Goal: Task Accomplishment & Management: Manage account settings

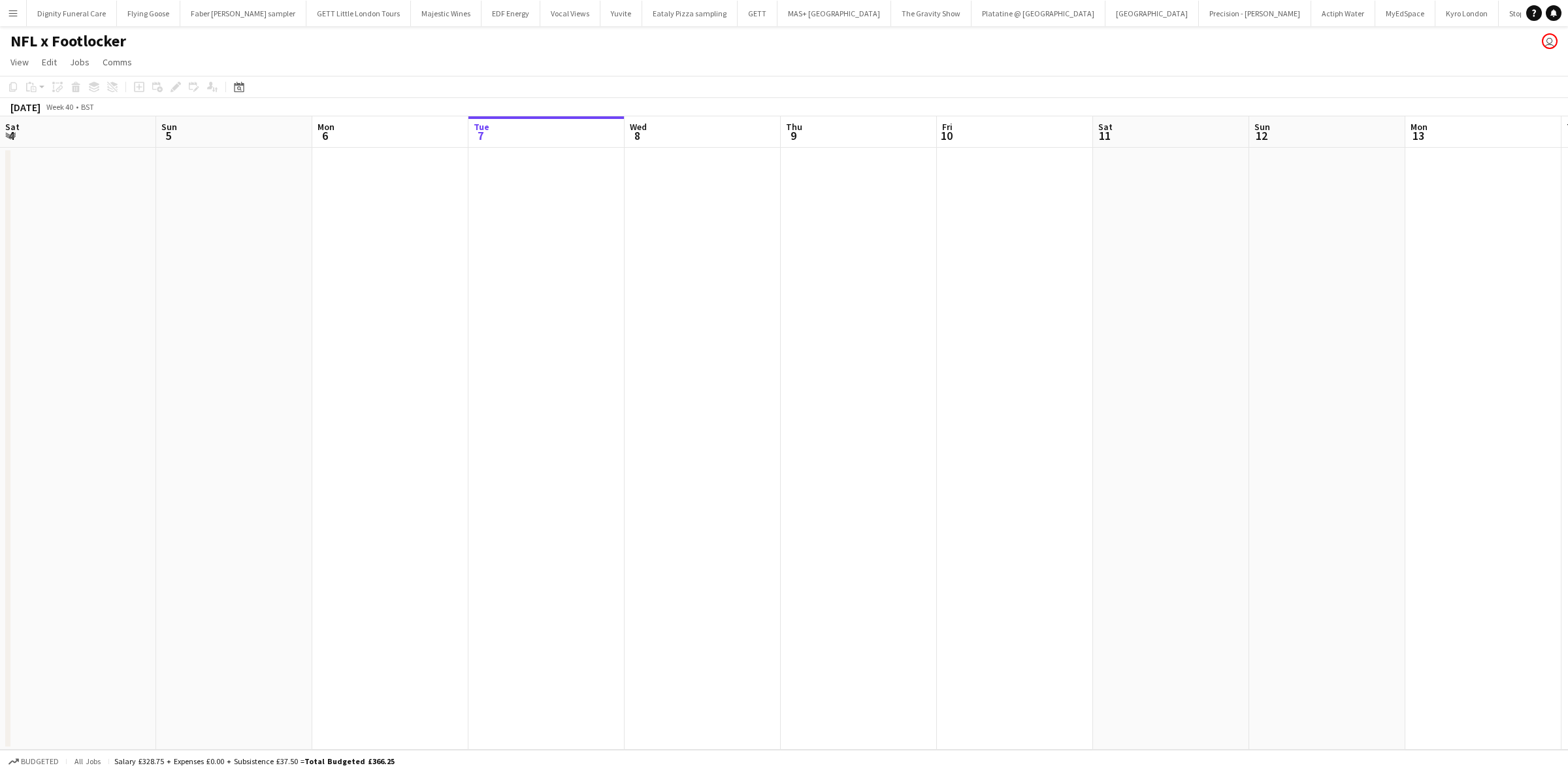
scroll to position [0, 312]
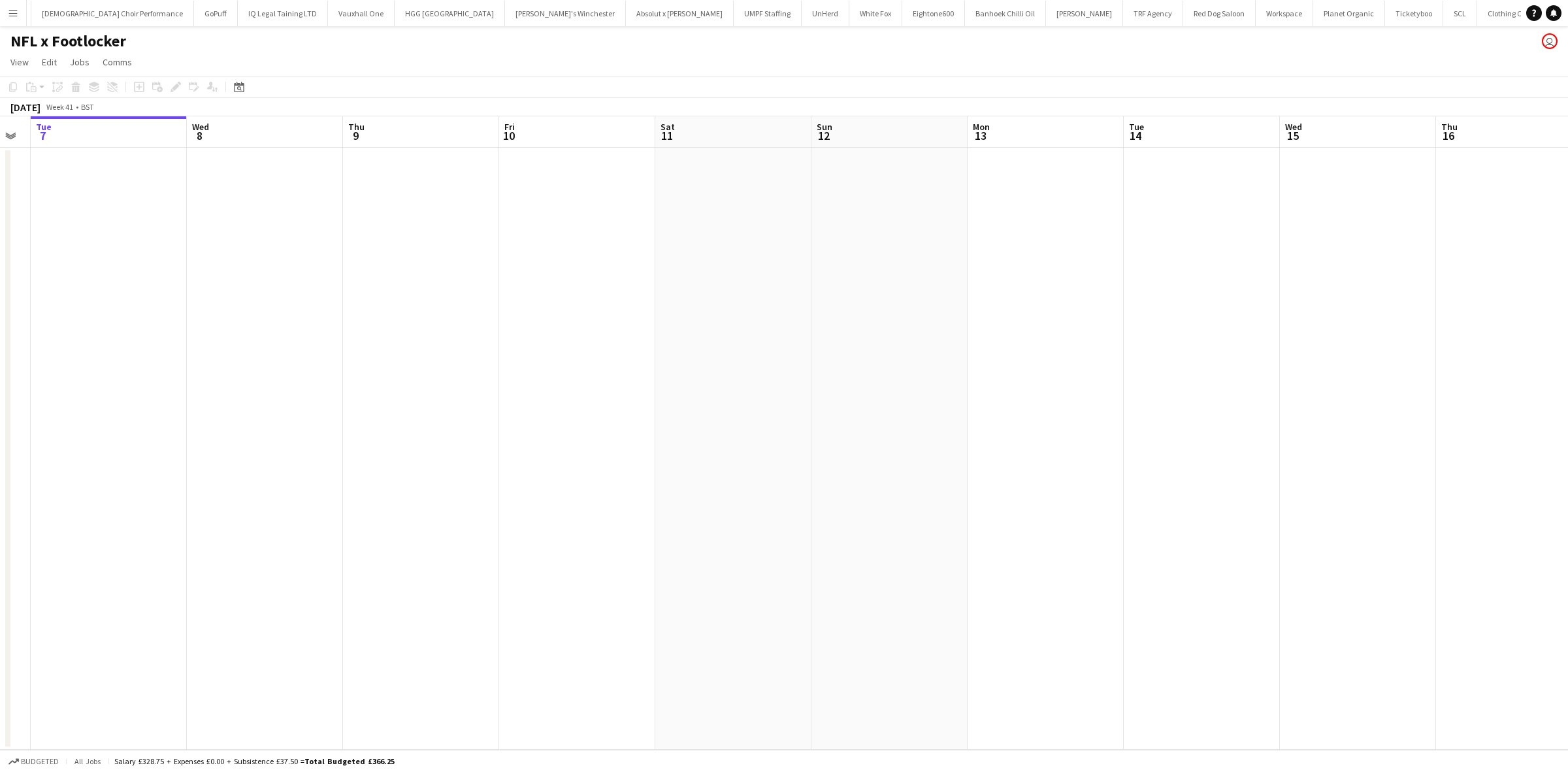
drag, startPoint x: 516, startPoint y: 332, endPoint x: 371, endPoint y: 302, distance: 148.1
click at [371, 302] on app-calendar-viewport "Sat 4 Sun 5 Mon 6 Tue 7 Wed 8 Thu 9 Fri 10 Sat 11 Sun 12 Mon 13 Tue 14 Wed 15 T…" at bounding box center [784, 433] width 1568 height 633
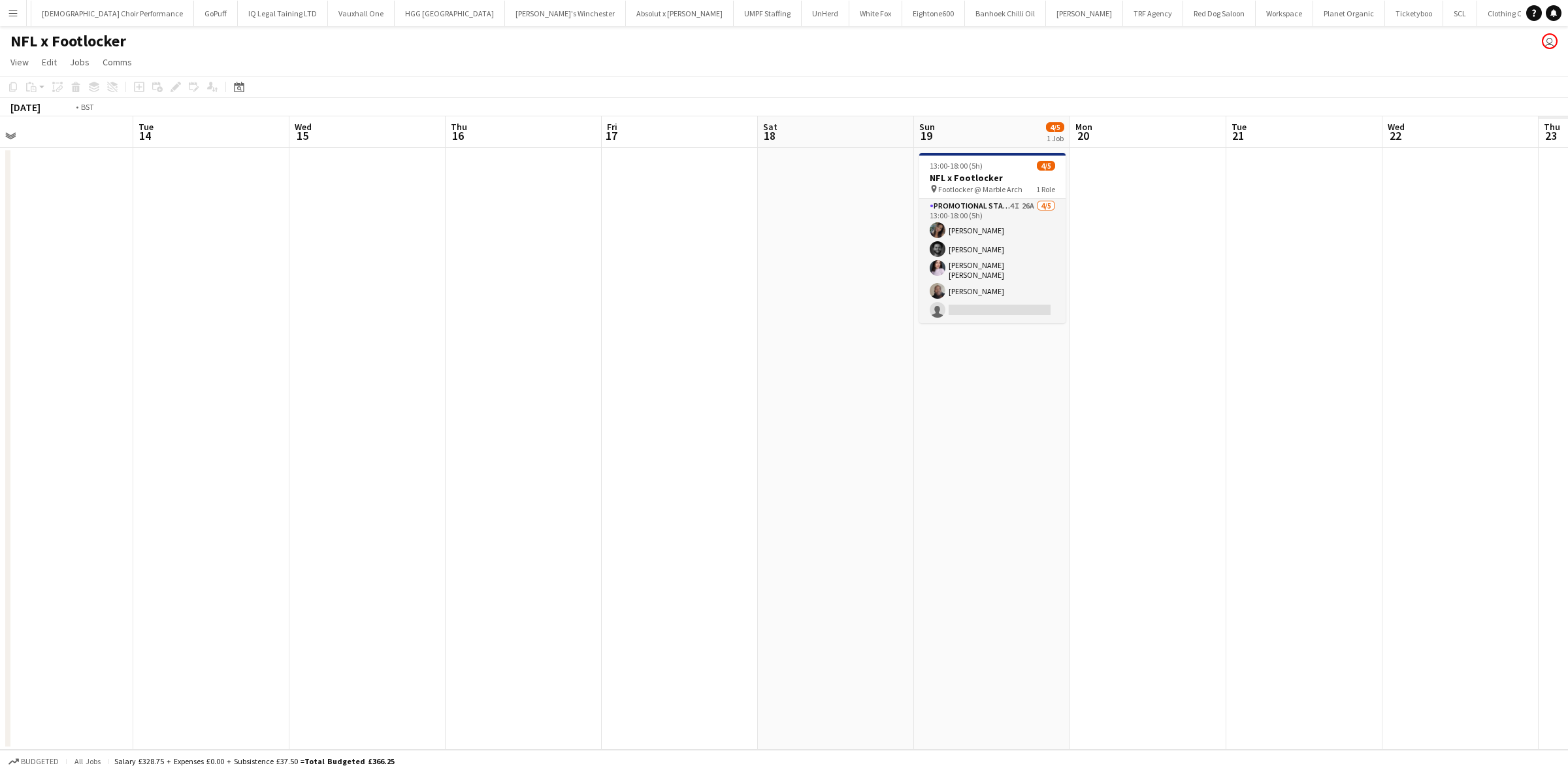
scroll to position [0, 402]
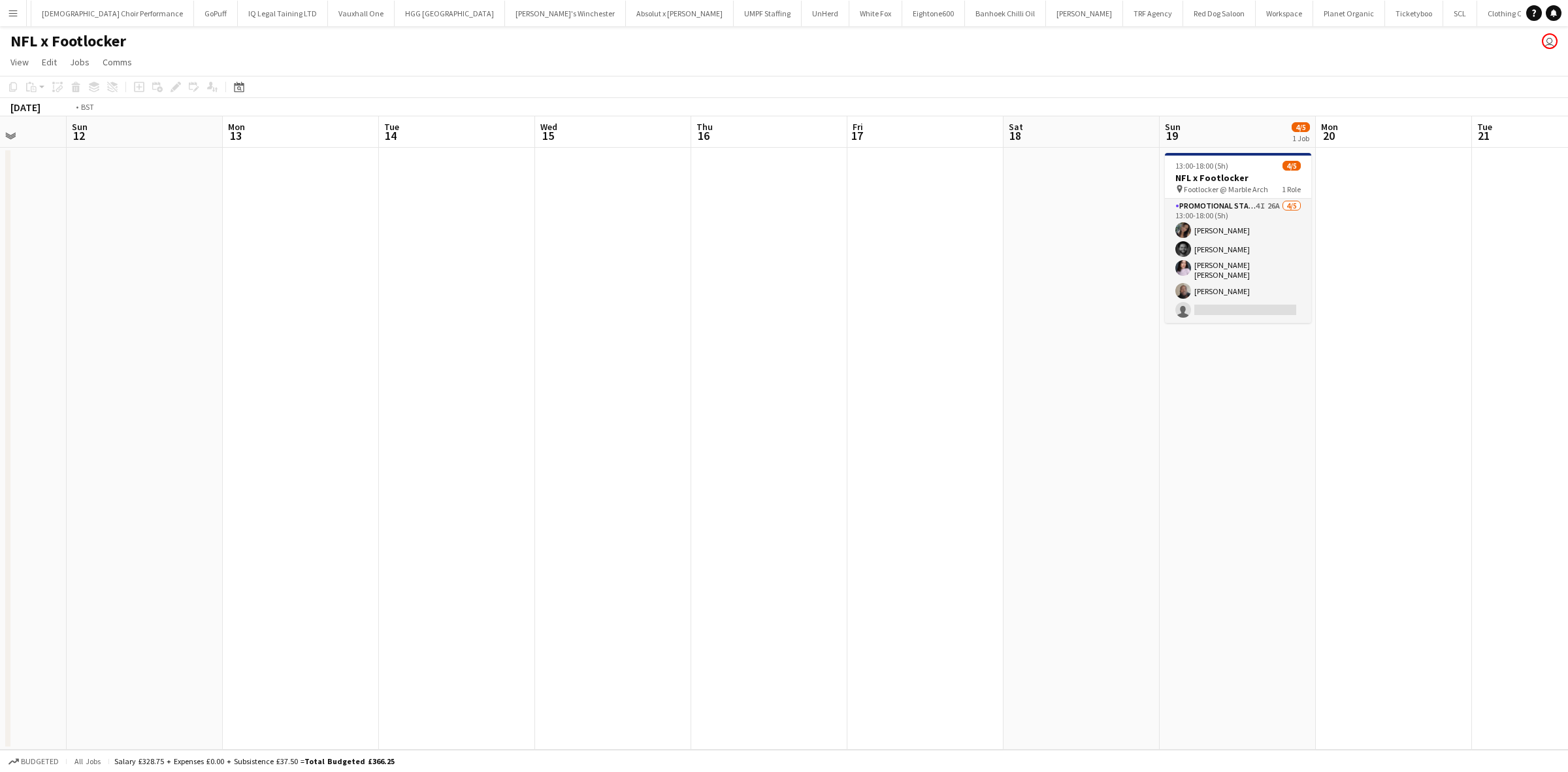
drag, startPoint x: 900, startPoint y: 331, endPoint x: 68, endPoint y: 330, distance: 832.0
click at [39, 334] on app-calendar-viewport "Thu 9 Fri 10 Sat 11 Sun 12 Mon 13 Tue 14 Wed 15 Thu 16 Fri 17 Sat 18 Sun 19 4/5…" at bounding box center [784, 433] width 1568 height 633
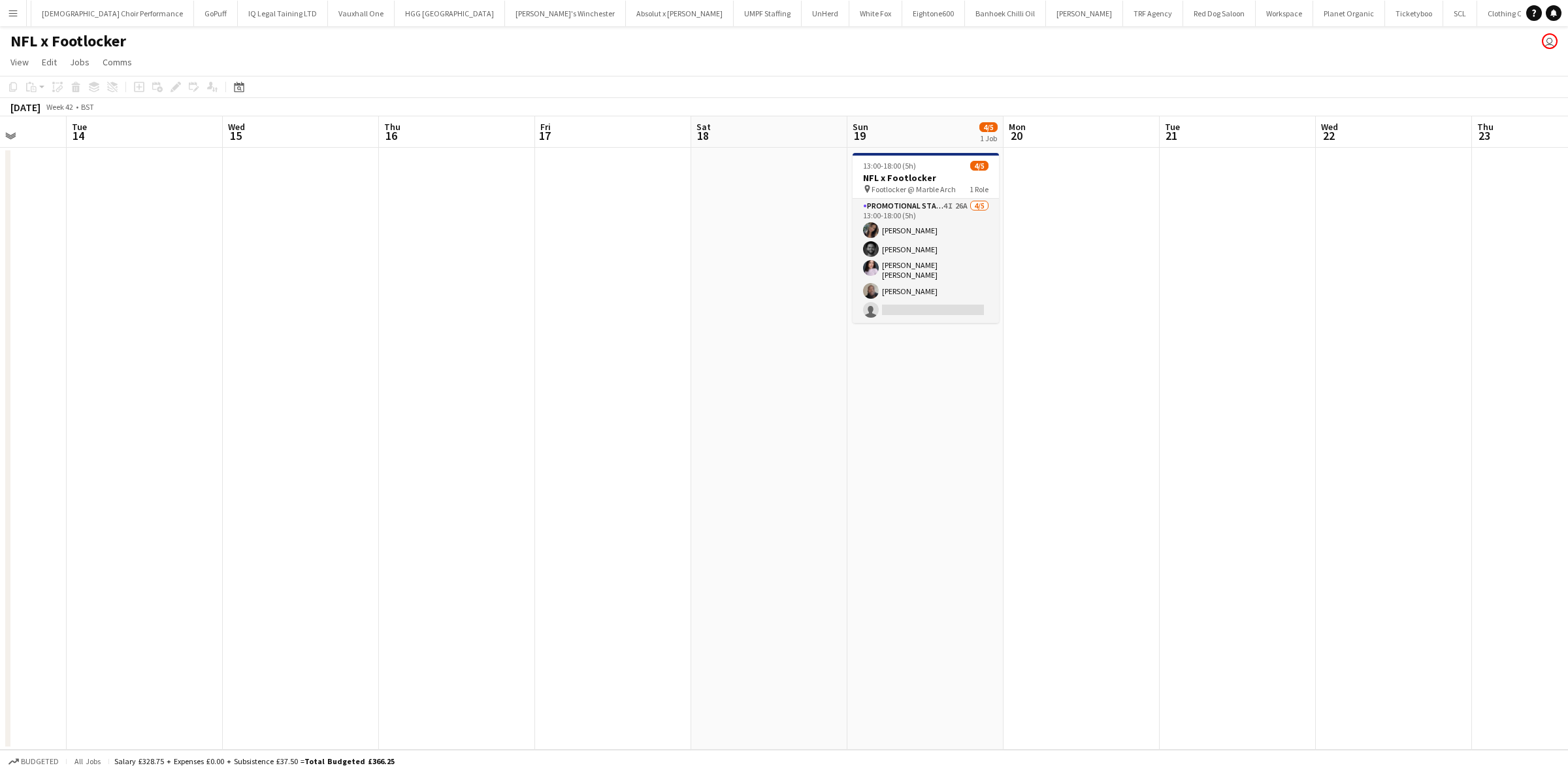
click at [917, 305] on app-card-role "Promotional Staffing (Brand Ambassadors) 4I 26A 4/5 13:00-18:00 (5h) Mariia Kop…" at bounding box center [926, 261] width 147 height 124
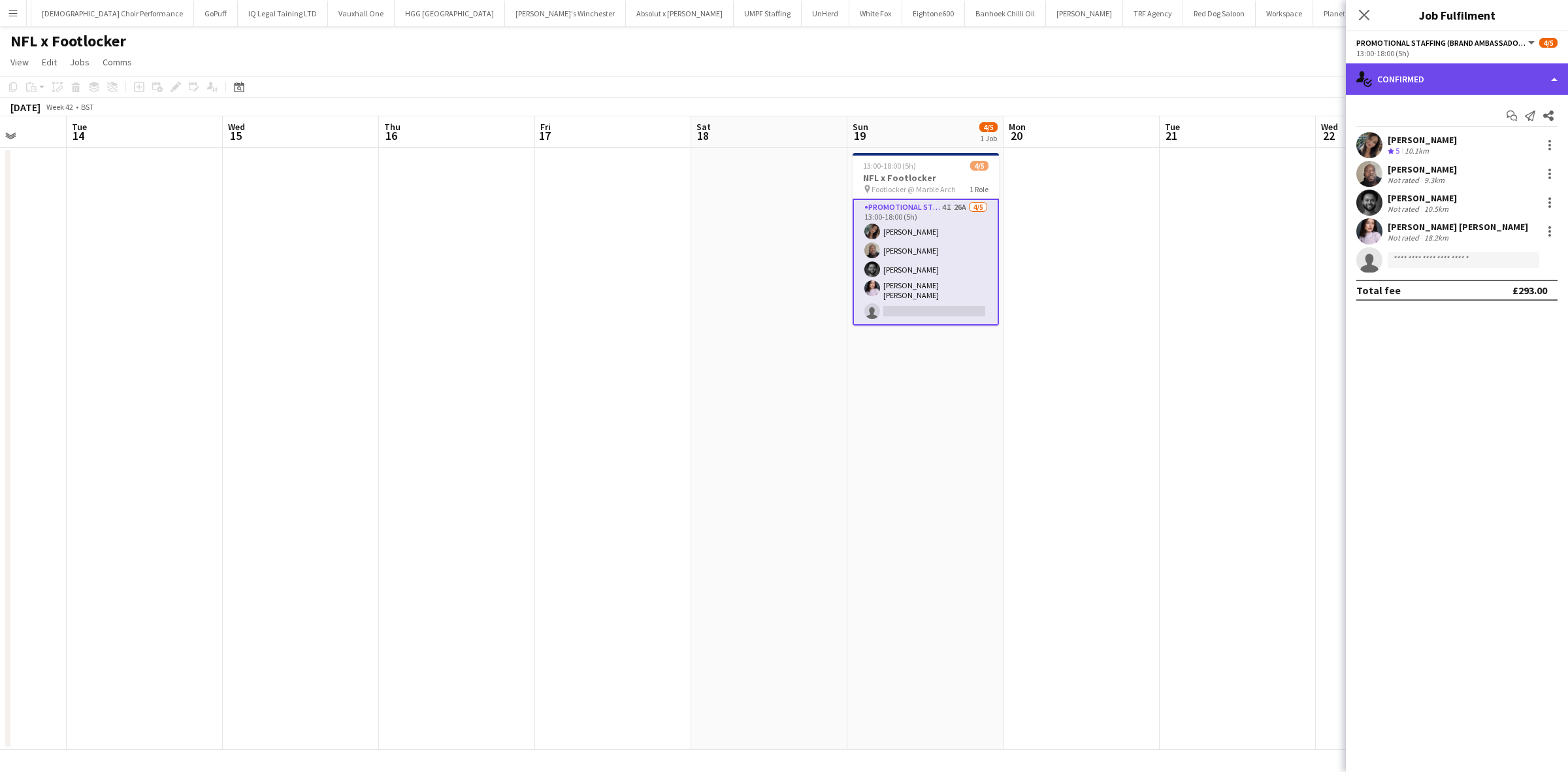
click at [1417, 85] on div "single-neutral-actions-check-2 Confirmed" at bounding box center [1458, 79] width 222 height 31
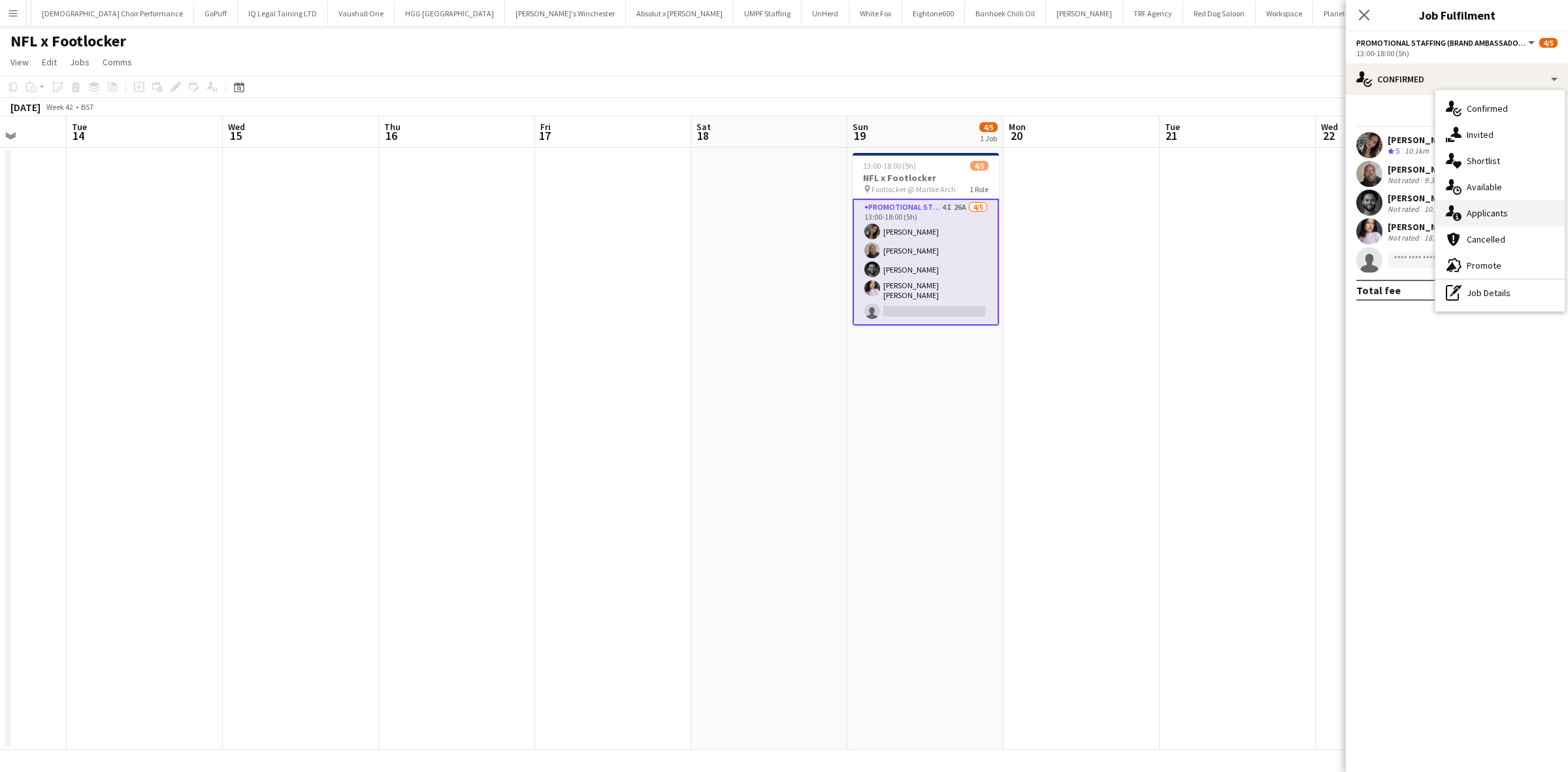
click at [1494, 214] on span "Applicants" at bounding box center [1487, 213] width 41 height 12
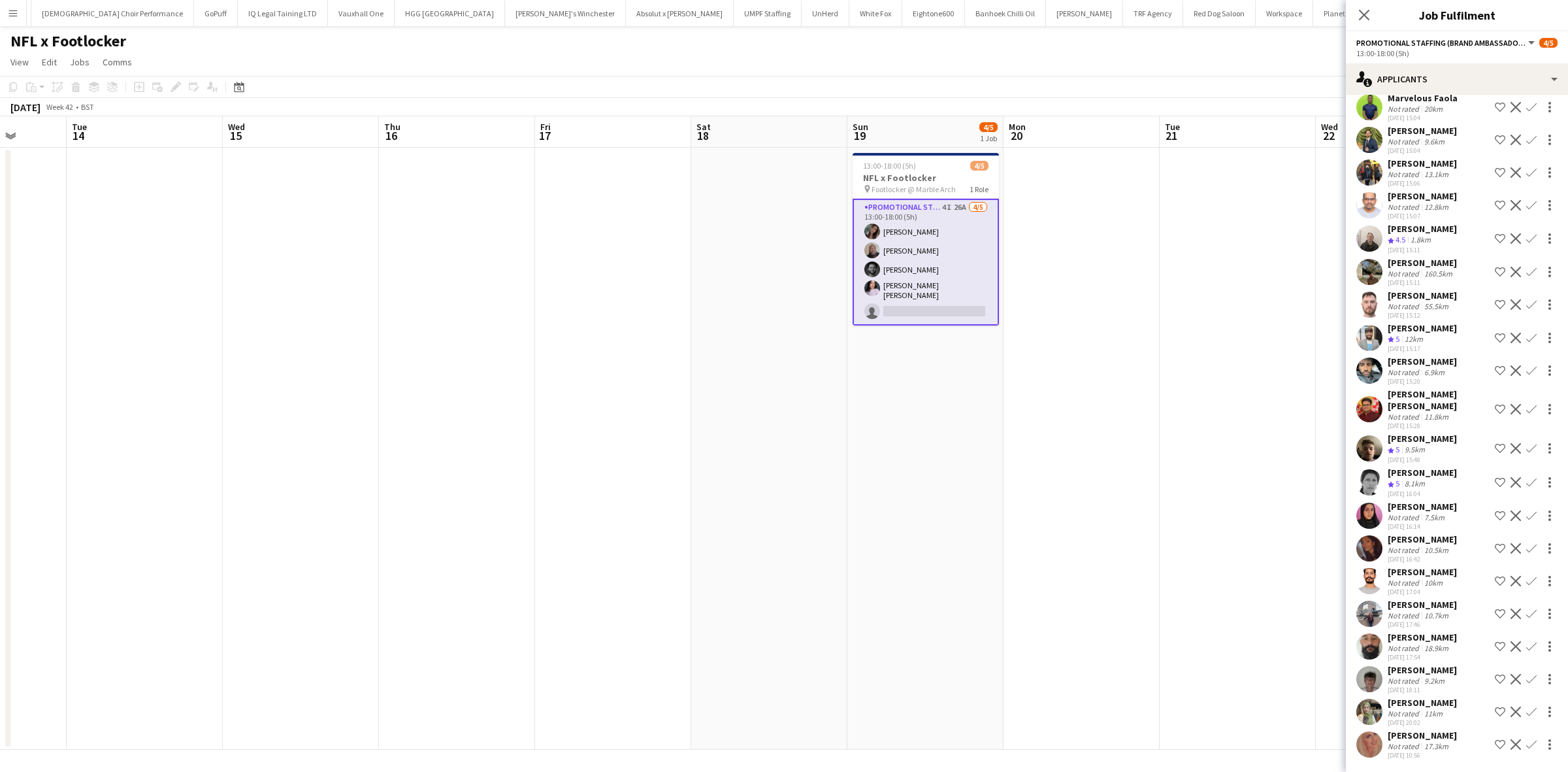
scroll to position [330, 0]
click at [1420, 729] on div "Melanie Hutson" at bounding box center [1423, 735] width 69 height 12
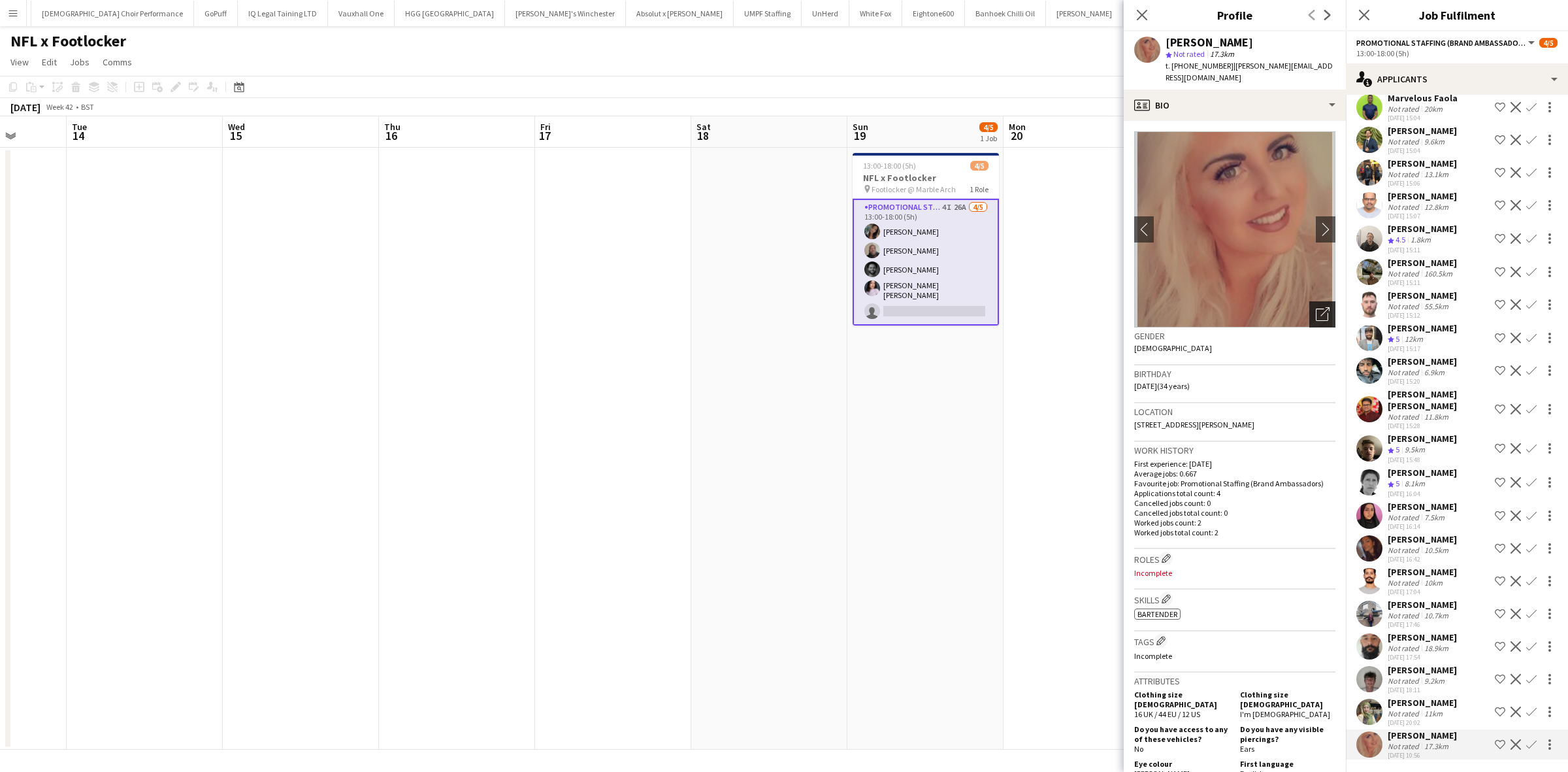
click at [1316, 307] on icon "Open photos pop-in" at bounding box center [1322, 313] width 14 height 14
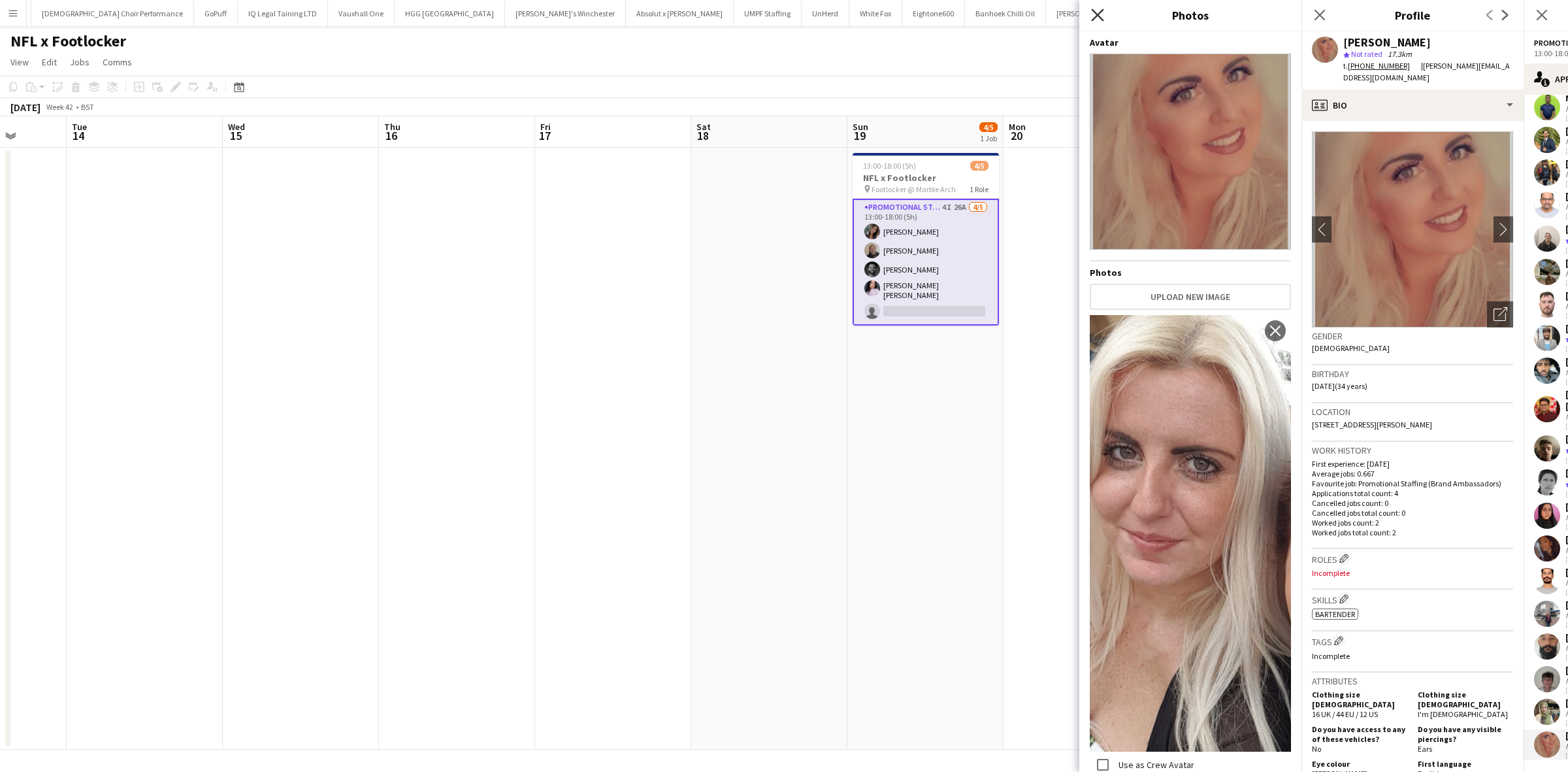
click at [1097, 12] on icon "Close pop-in" at bounding box center [1097, 15] width 12 height 12
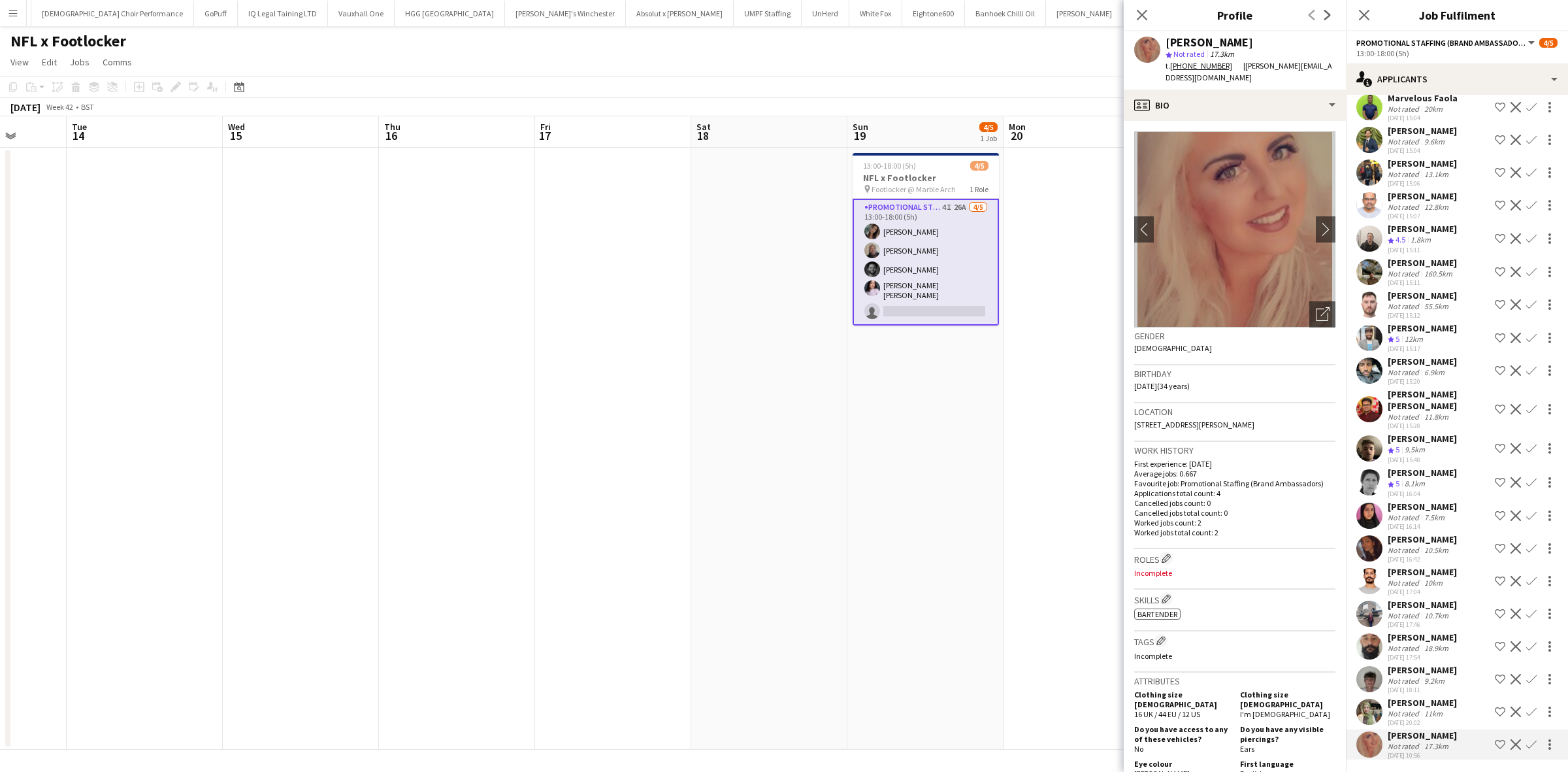
click at [1423, 664] on div "Jay Simmons" at bounding box center [1423, 670] width 69 height 12
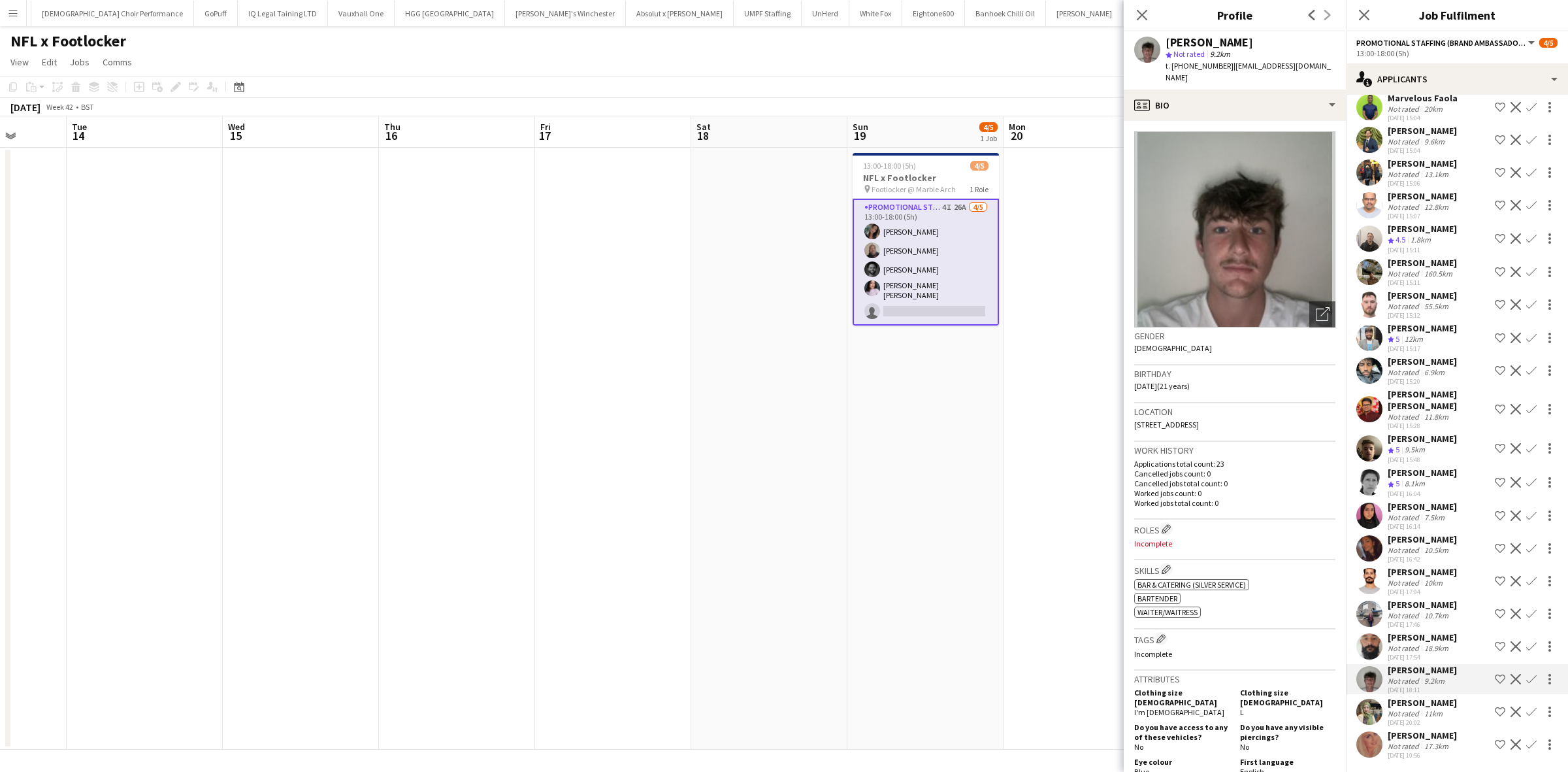
click at [1416, 599] on div "Nancy Kalu" at bounding box center [1423, 604] width 69 height 12
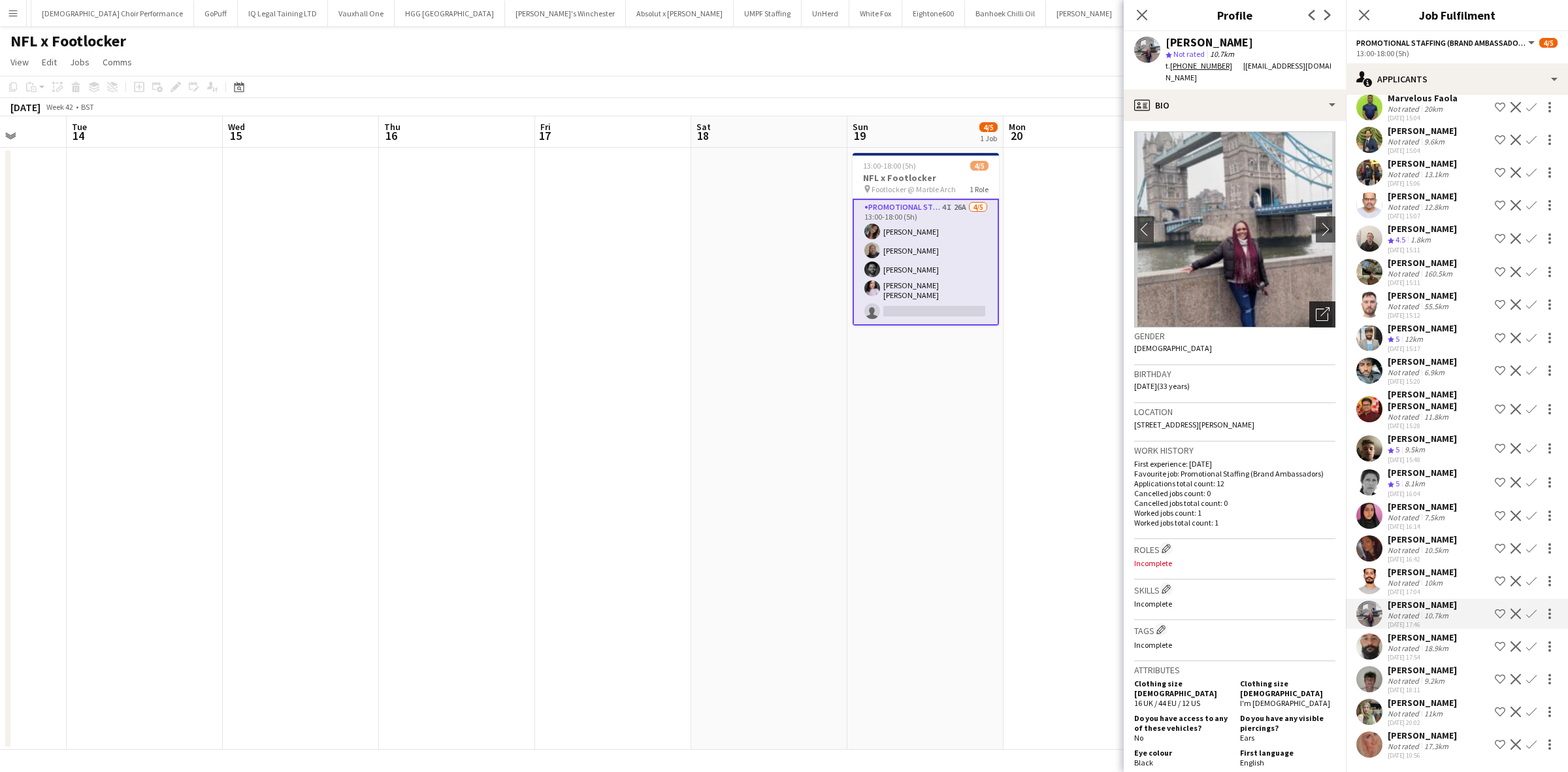
click at [1316, 307] on icon "Open photos pop-in" at bounding box center [1322, 313] width 14 height 14
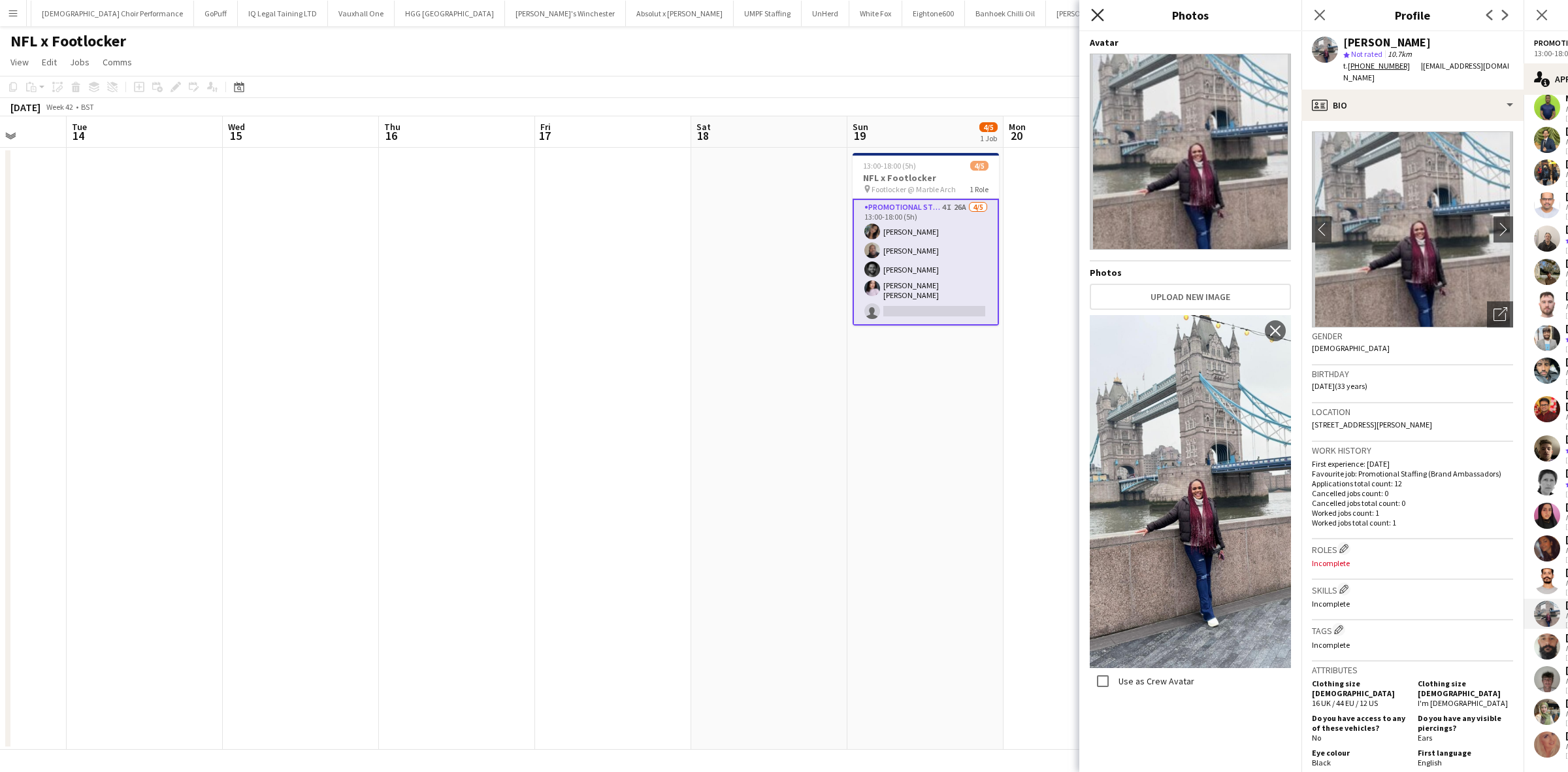
click at [1095, 12] on icon at bounding box center [1097, 15] width 12 height 12
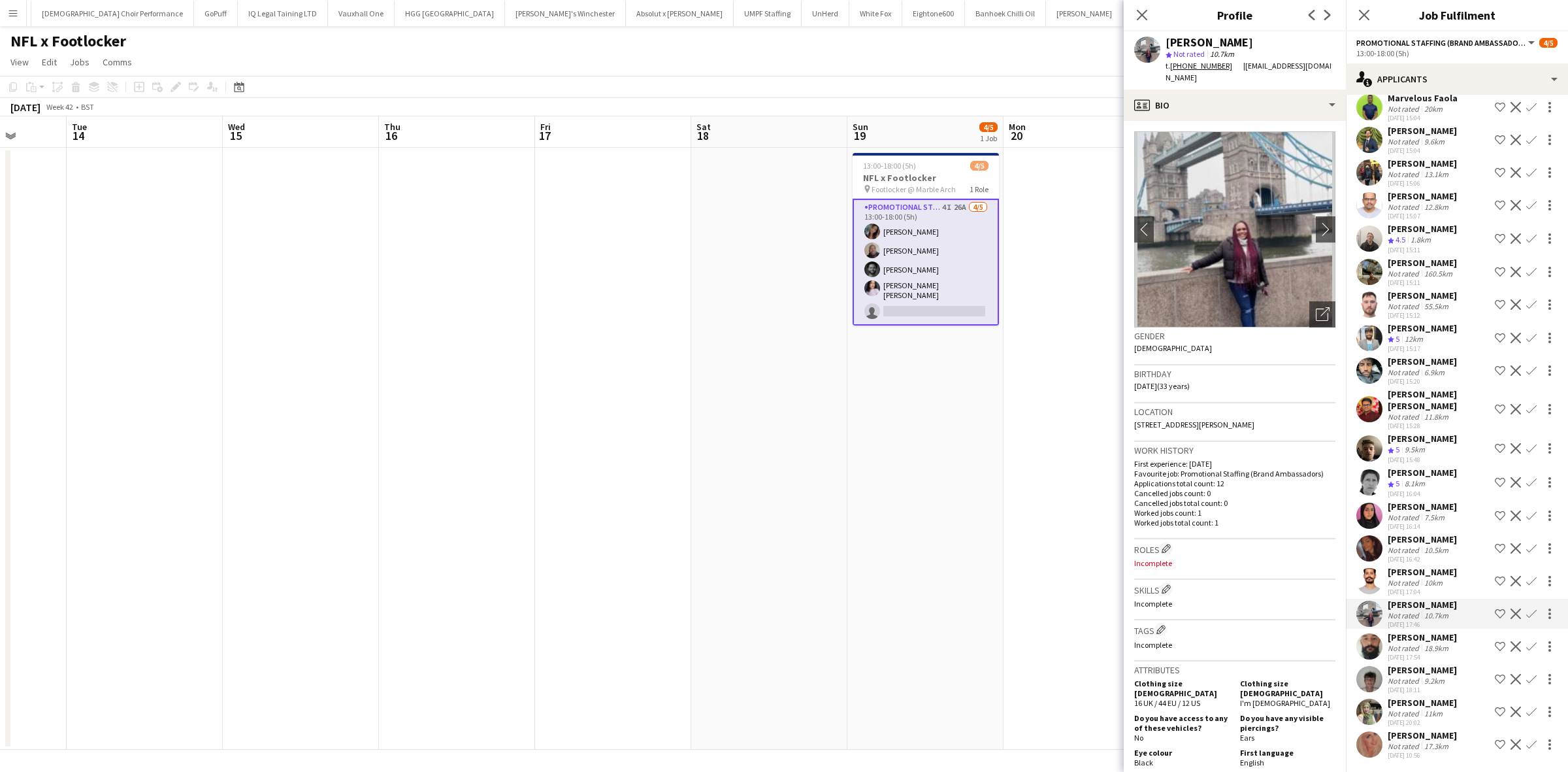
click at [1416, 533] on div "Sanjana Ramlall" at bounding box center [1423, 539] width 69 height 12
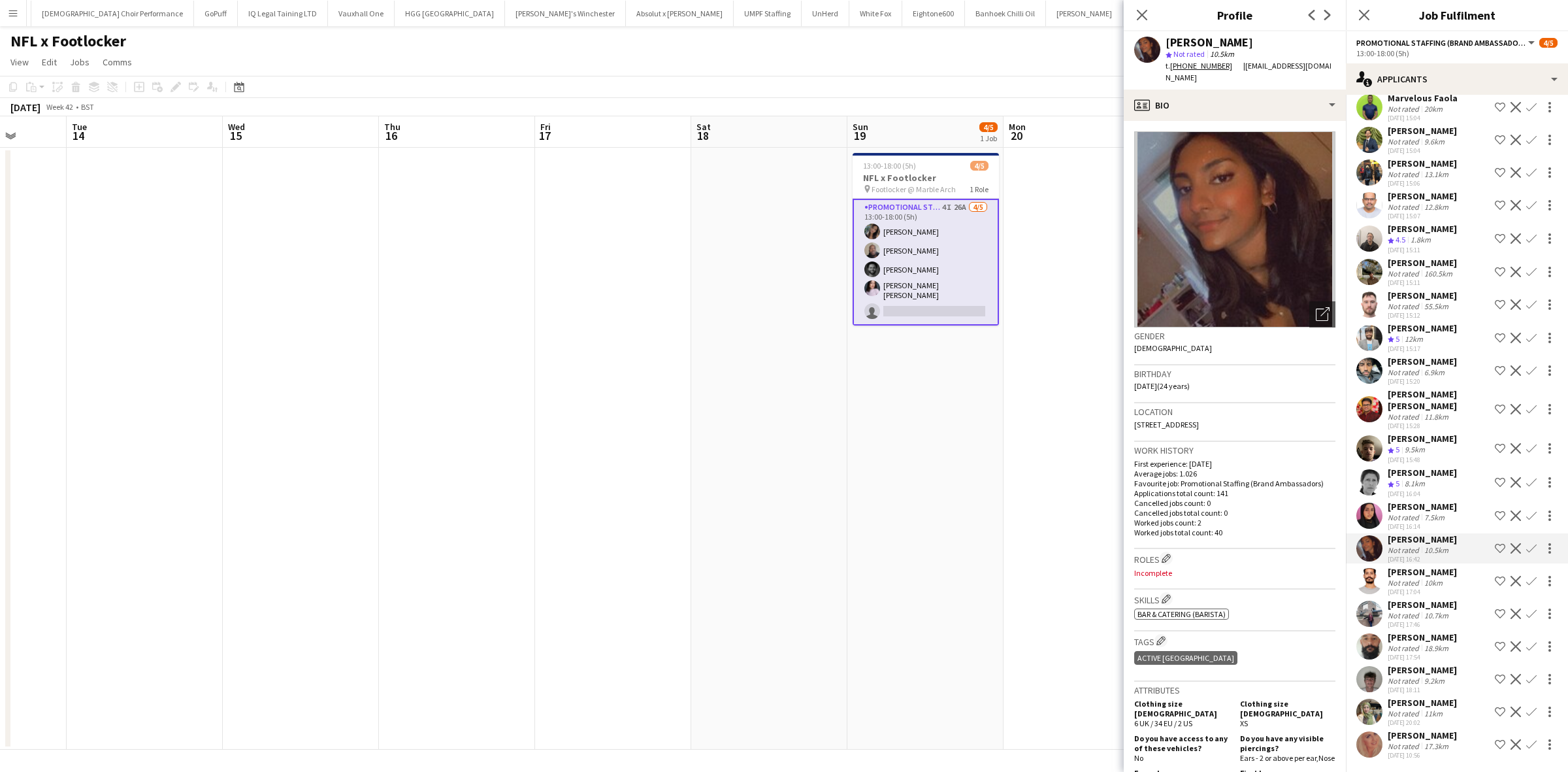
drag, startPoint x: 537, startPoint y: 367, endPoint x: 552, endPoint y: 358, distance: 17.5
click at [550, 364] on app-calendar-viewport "Sat 11 Sun 12 Mon 13 Tue 14 Wed 15 Thu 16 Fri 17 Sat 18 Sun 19 4/5 1 Job Mon 20…" at bounding box center [784, 433] width 1568 height 633
